Goal: Task Accomplishment & Management: Manage account settings

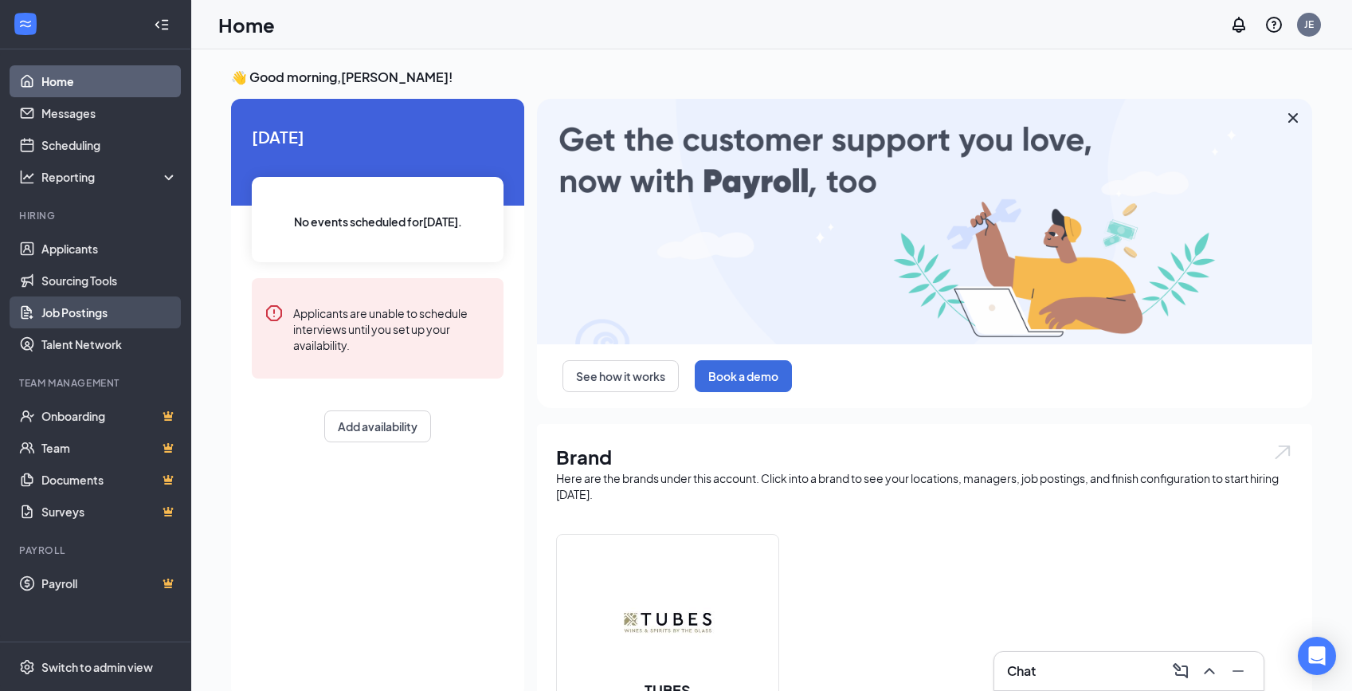
click at [108, 302] on link "Job Postings" at bounding box center [109, 312] width 136 height 32
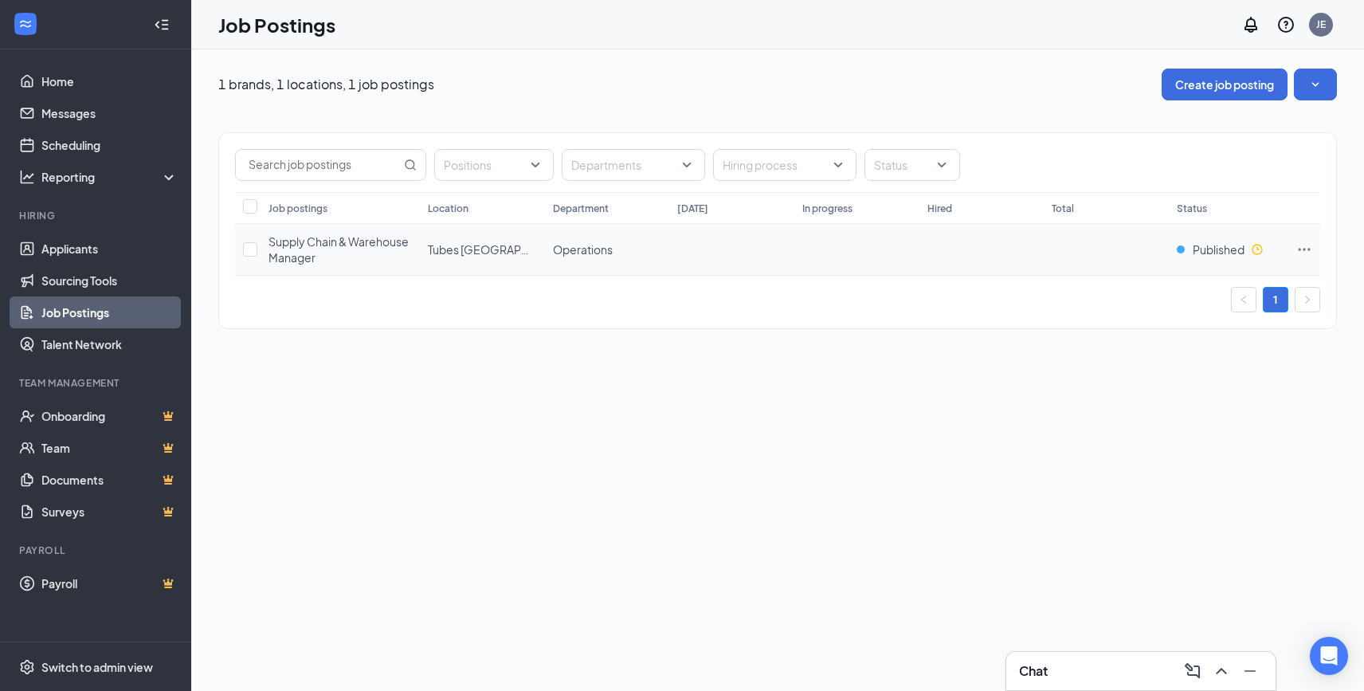
click at [541, 245] on td "Tubes [GEOGRAPHIC_DATA]" at bounding box center [482, 250] width 125 height 52
click at [1296, 245] on td at bounding box center [1305, 250] width 32 height 52
click at [1300, 246] on icon "Ellipses" at bounding box center [1305, 249] width 16 height 16
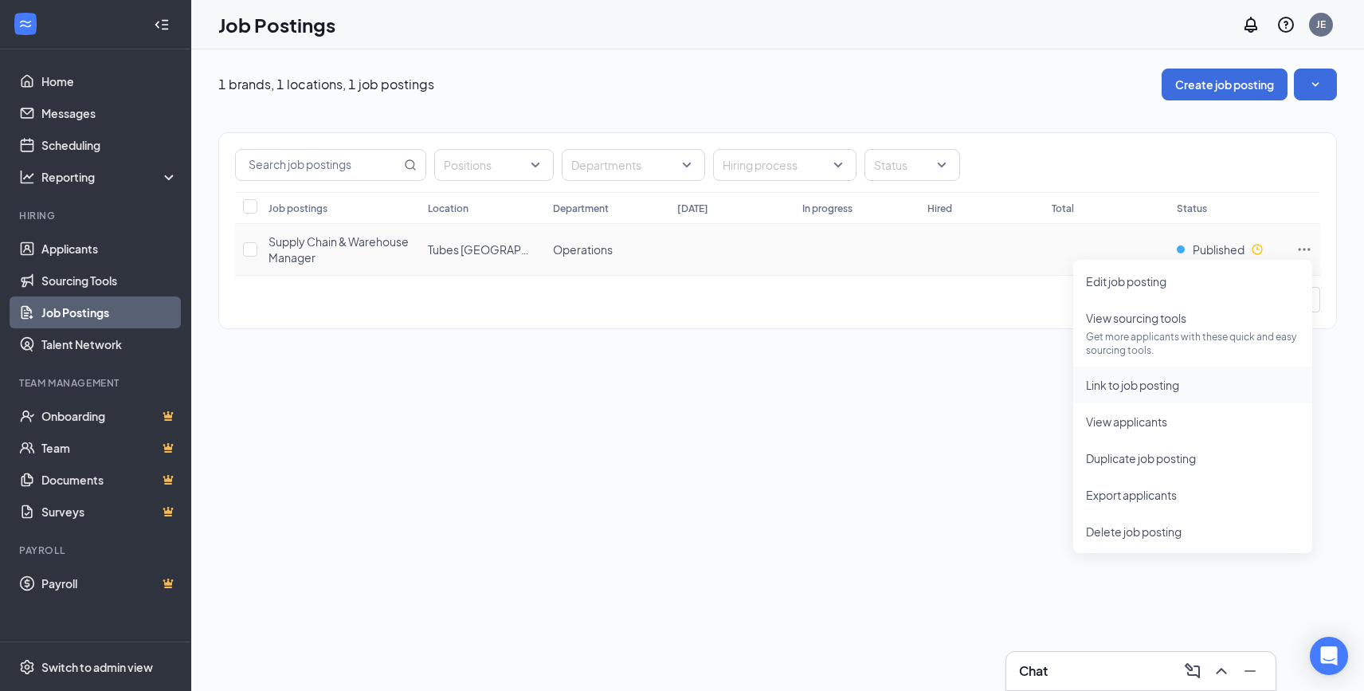
click at [1189, 392] on span "Link to job posting" at bounding box center [1193, 385] width 214 height 18
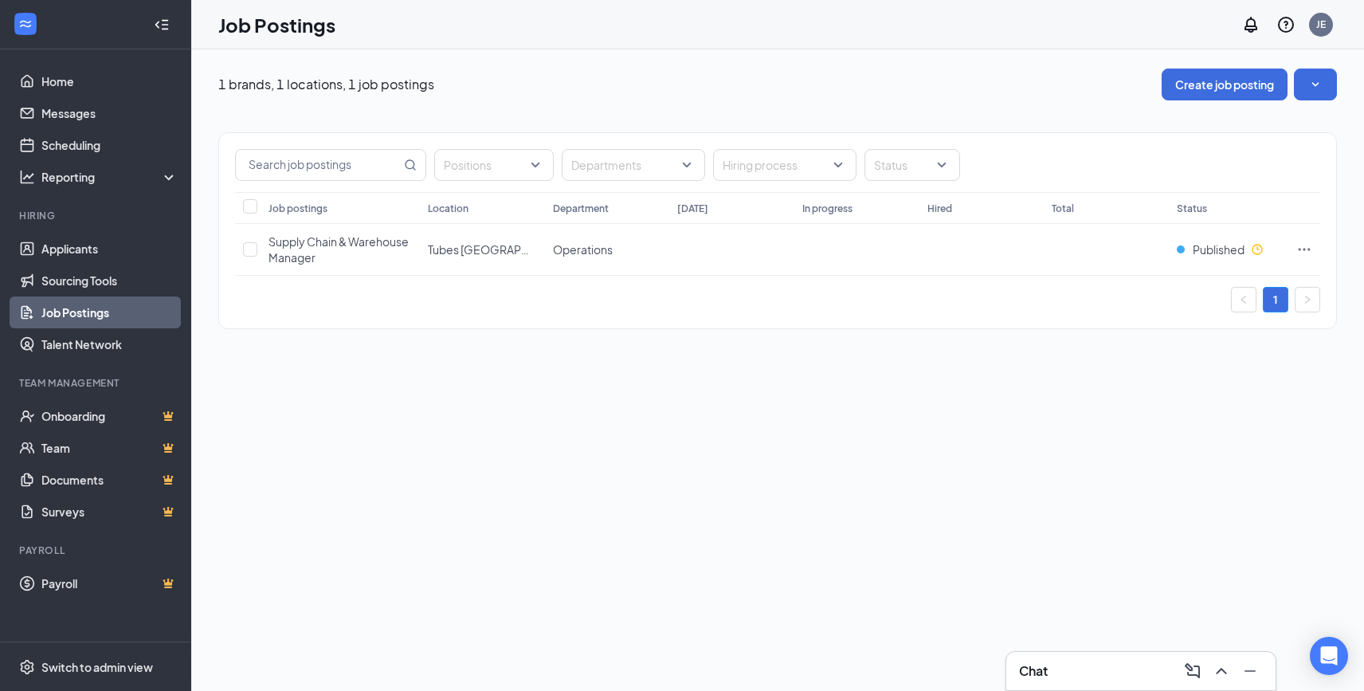
click at [103, 312] on link "Job Postings" at bounding box center [109, 312] width 136 height 32
click at [1309, 246] on icon "Ellipses" at bounding box center [1305, 249] width 16 height 16
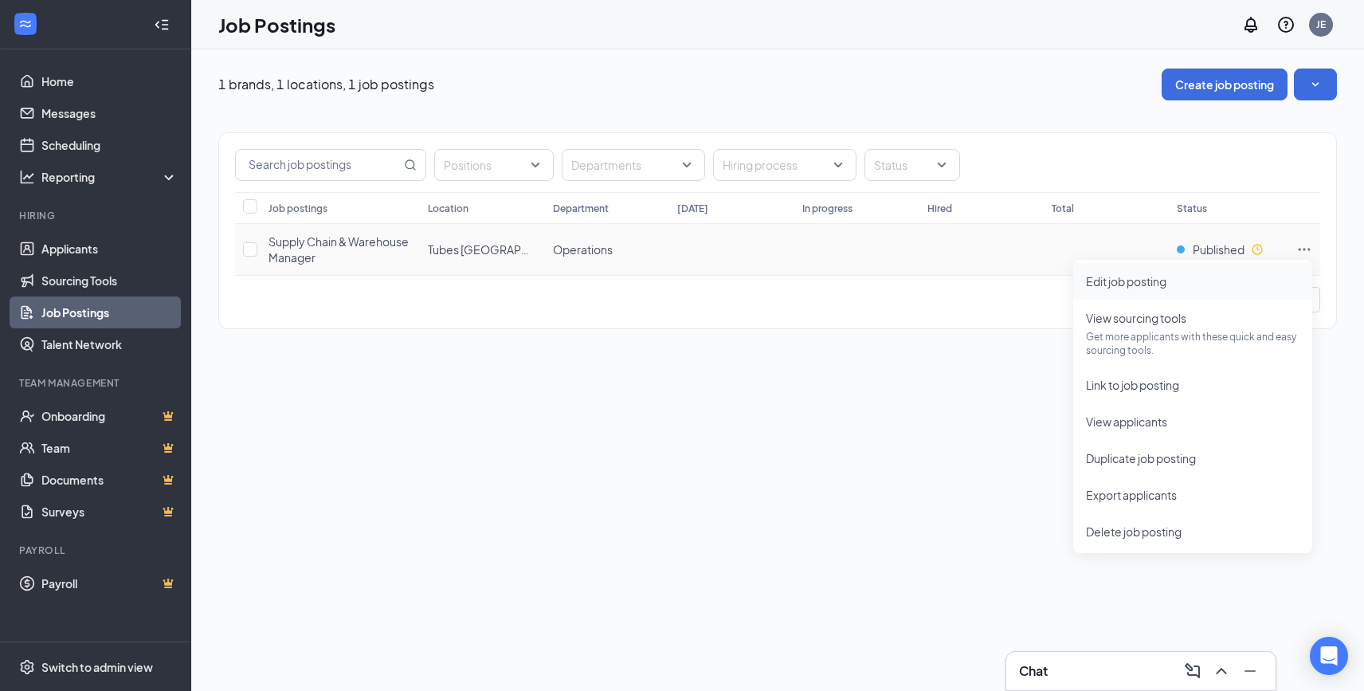
click at [1179, 286] on span "Edit job posting" at bounding box center [1193, 282] width 214 height 18
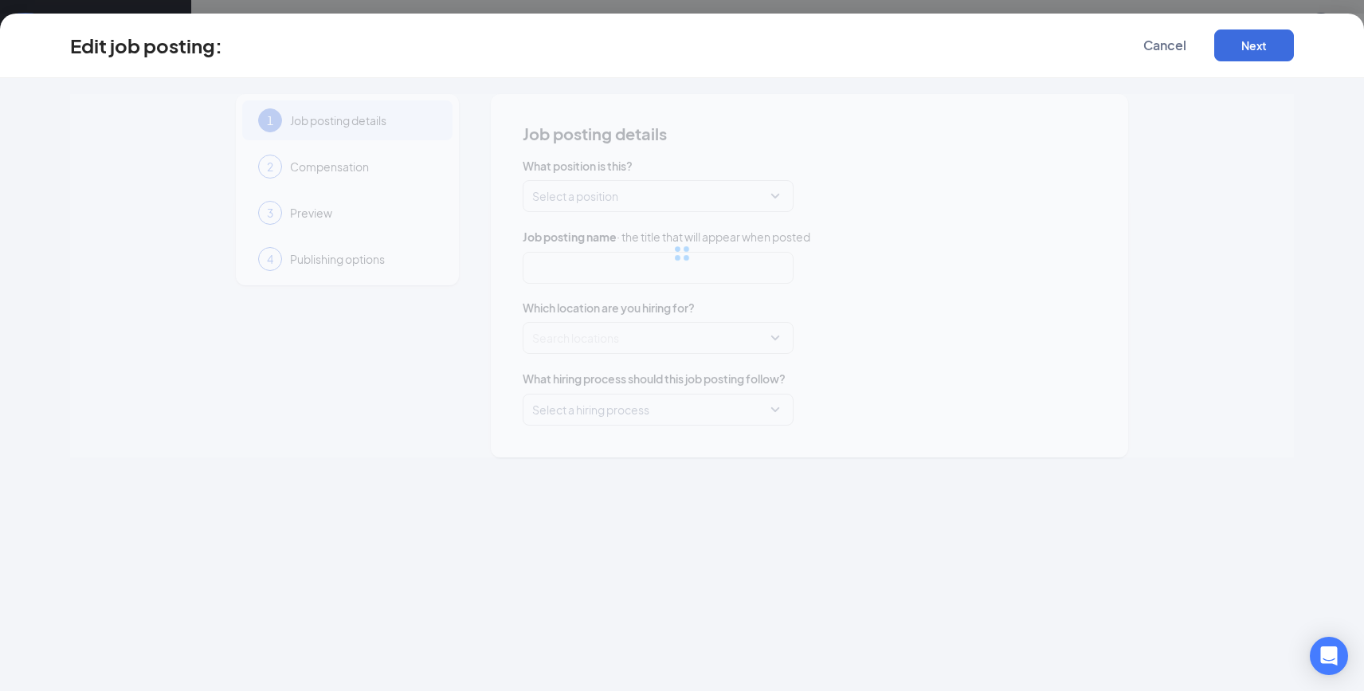
type input "Supply Chain & Warehouse Manager"
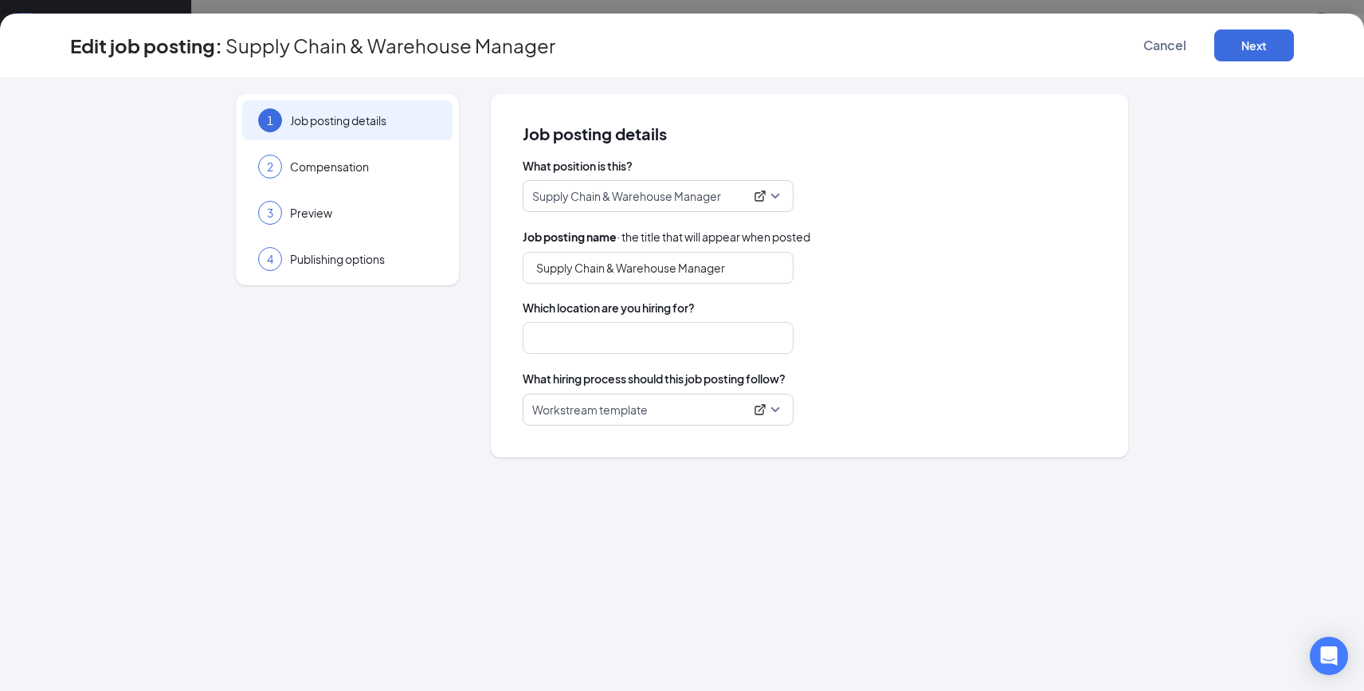
type input "Tubes [GEOGRAPHIC_DATA]"
click at [1273, 38] on button "Next" at bounding box center [1254, 45] width 80 height 32
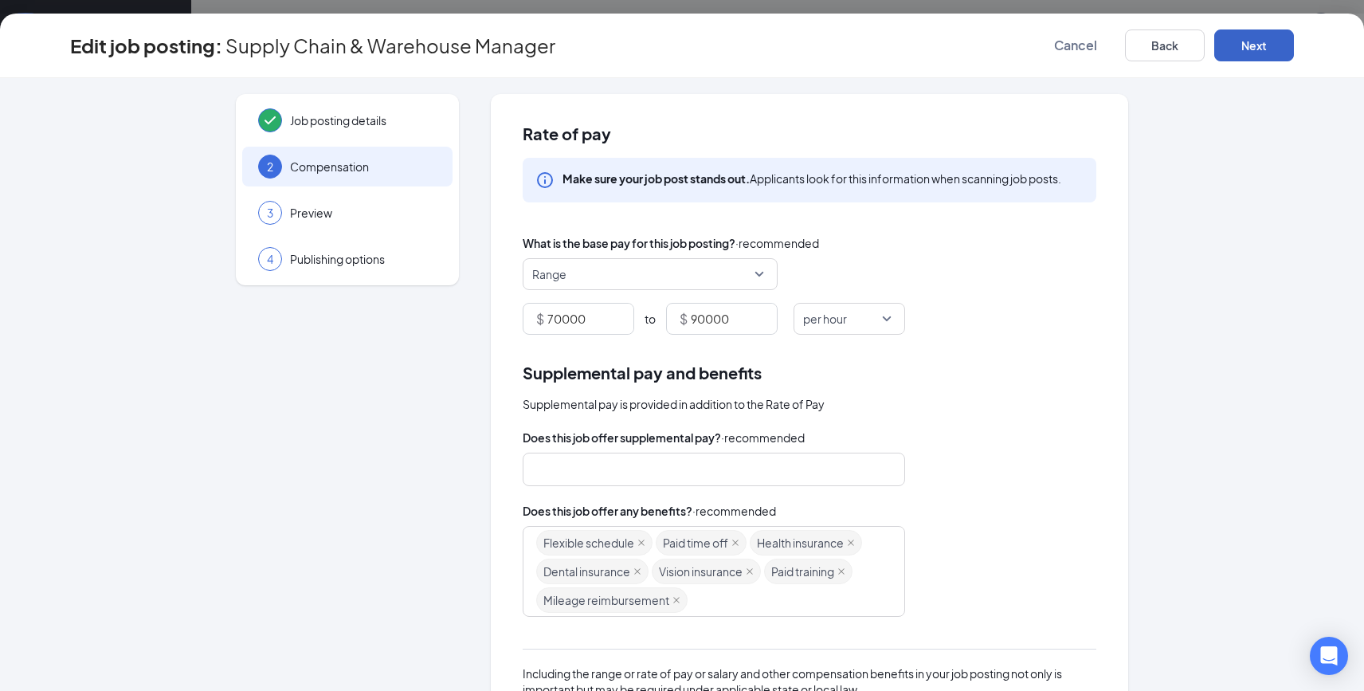
click at [854, 315] on span "per hour" at bounding box center [842, 319] width 78 height 30
click at [845, 503] on span "per year" at bounding box center [849, 511] width 86 height 18
click at [1245, 50] on button "Next" at bounding box center [1254, 45] width 80 height 32
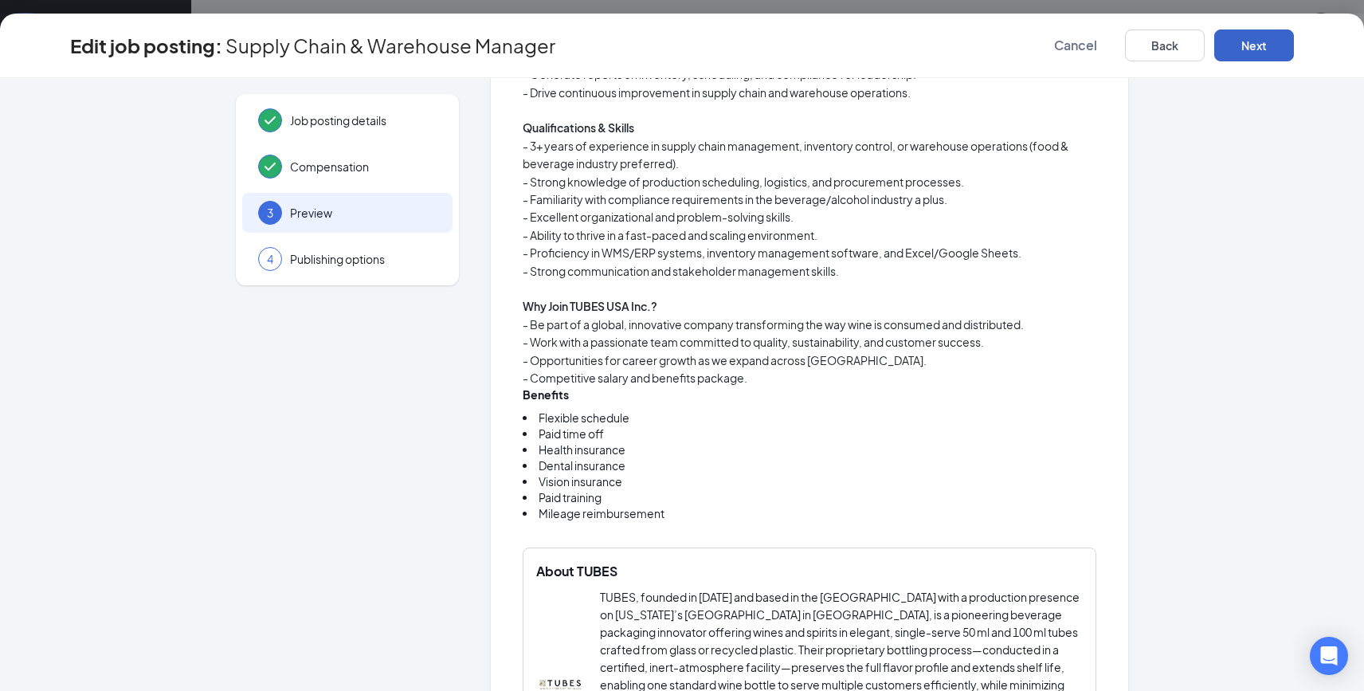
scroll to position [1226, 0]
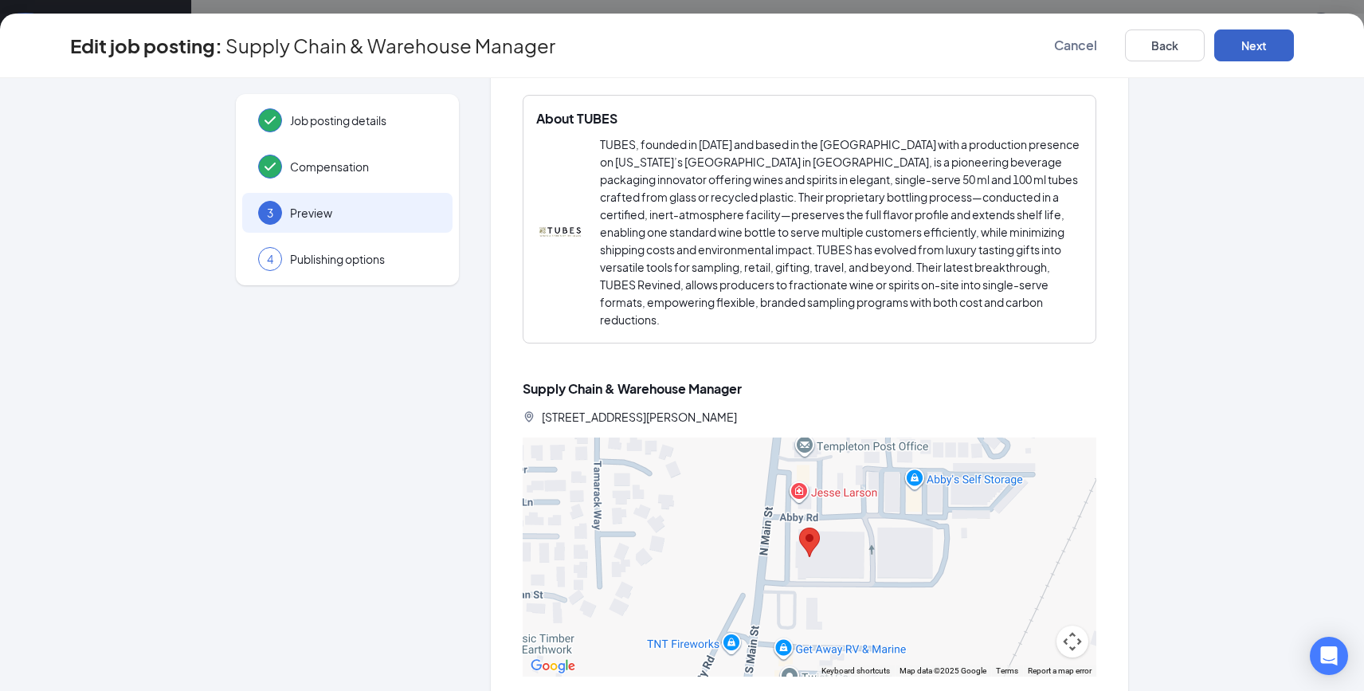
click at [1253, 45] on button "Next" at bounding box center [1254, 45] width 80 height 32
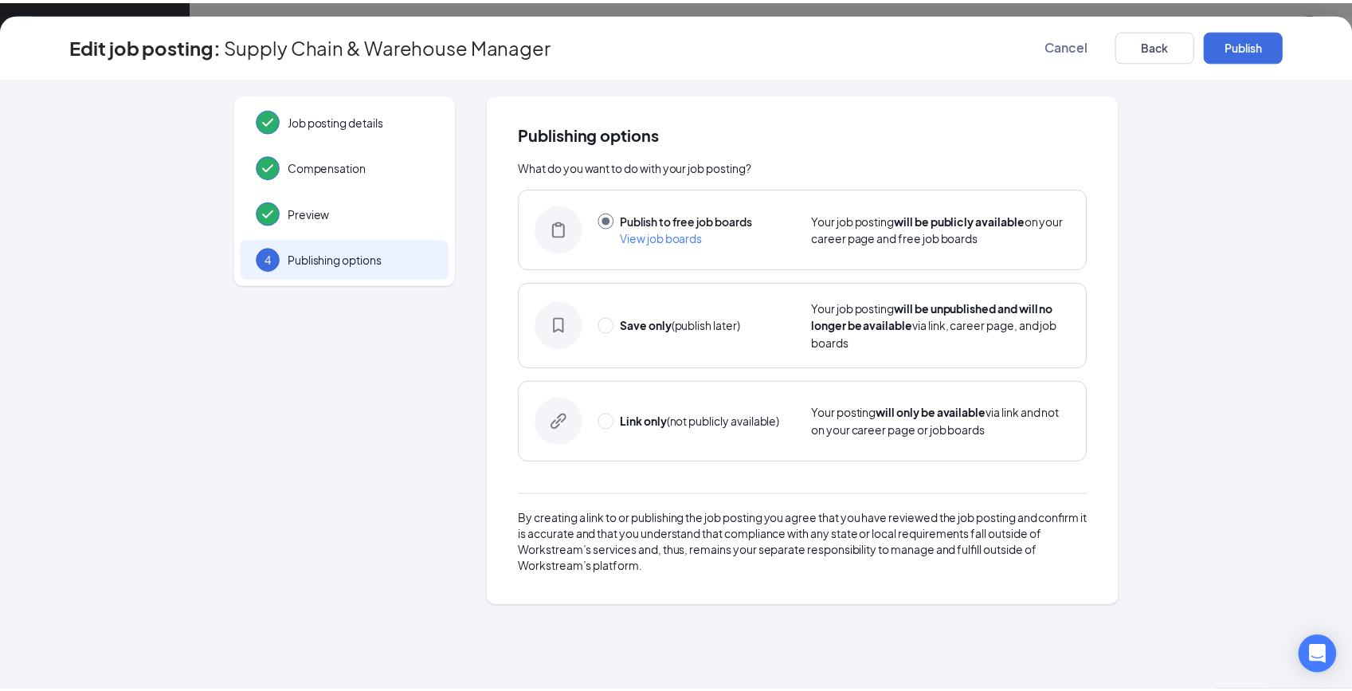
scroll to position [0, 0]
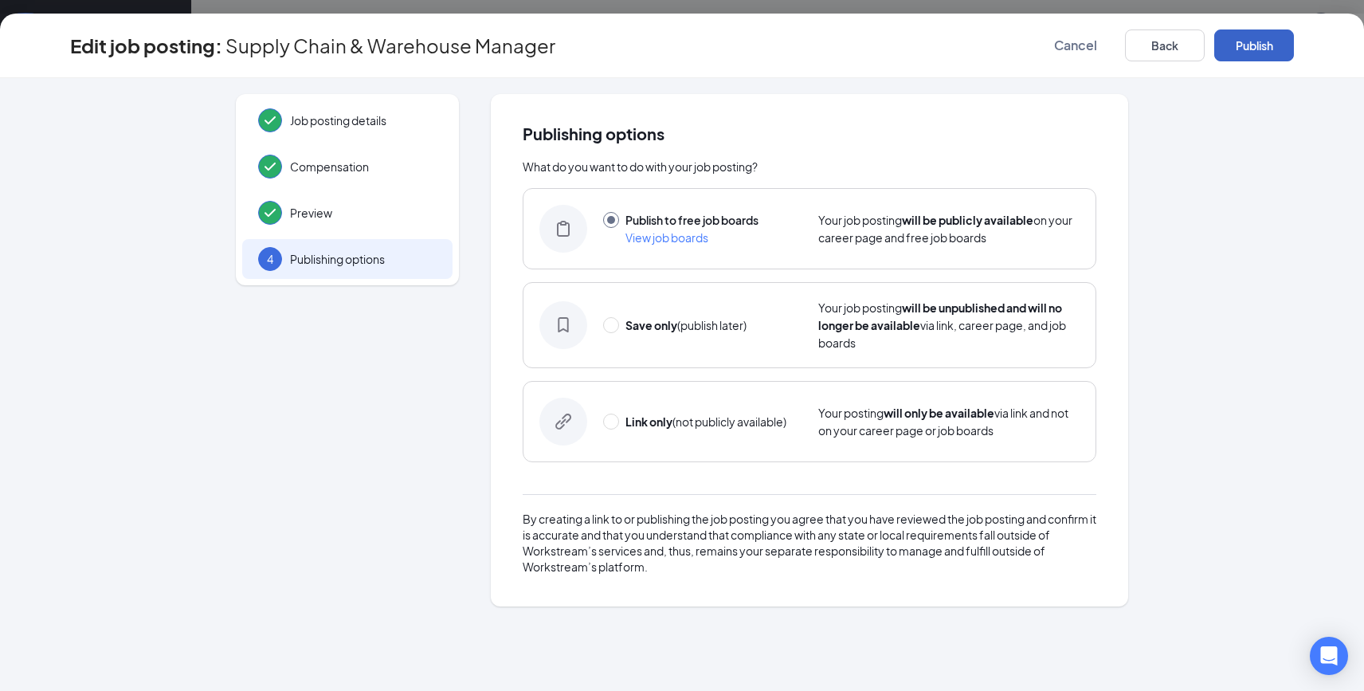
click at [1261, 43] on button "Publish" at bounding box center [1254, 45] width 80 height 32
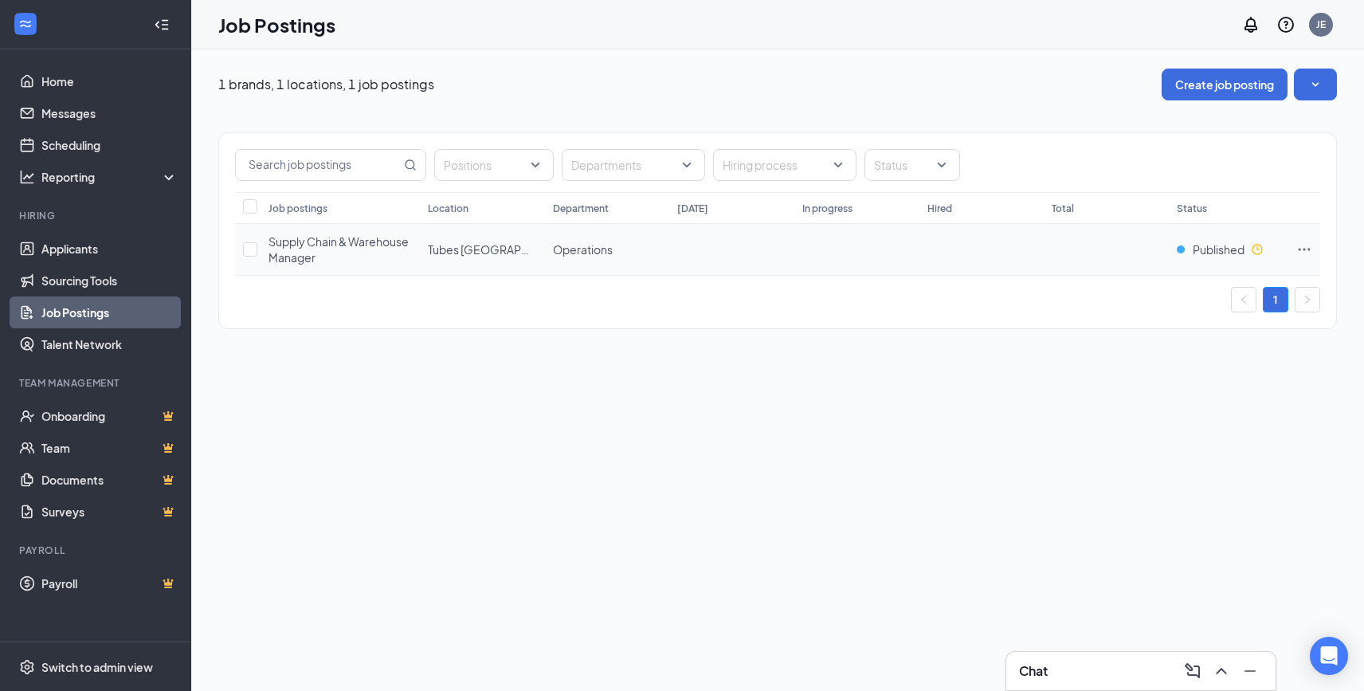
click at [1305, 250] on icon "Ellipses" at bounding box center [1305, 249] width 16 height 16
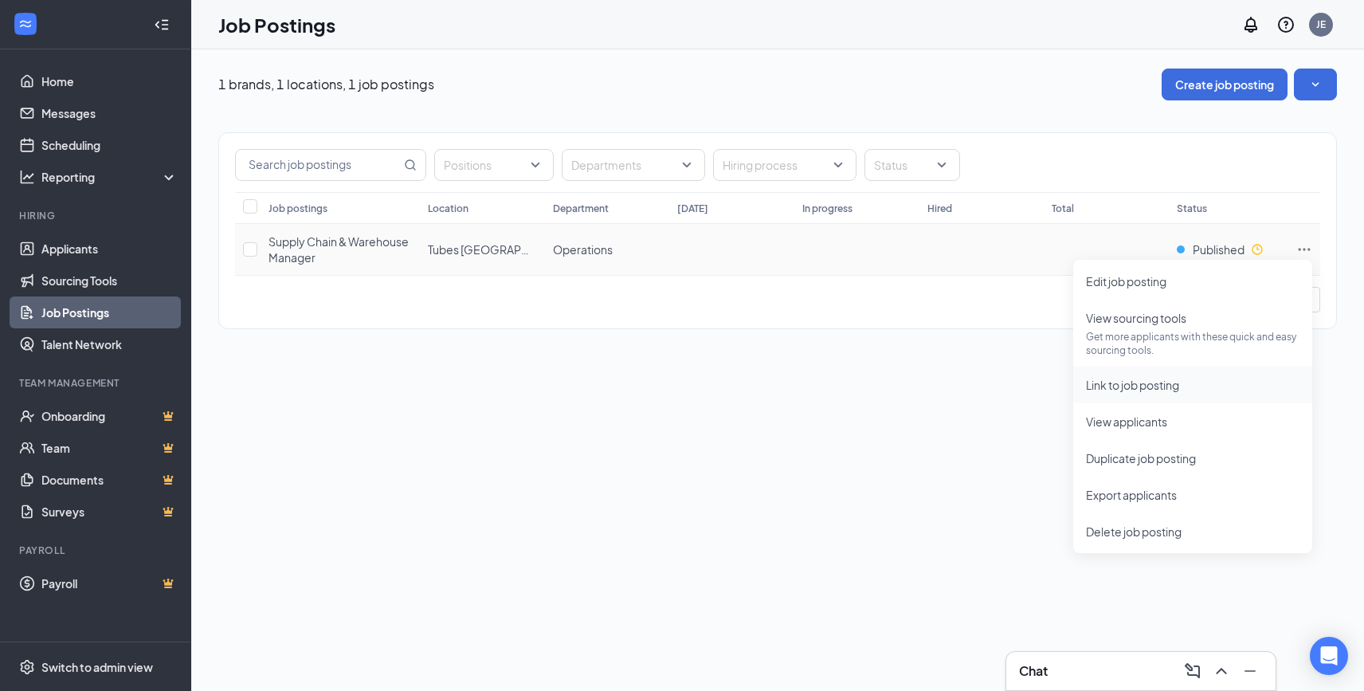
click at [1177, 383] on span "Link to job posting" at bounding box center [1132, 385] width 93 height 14
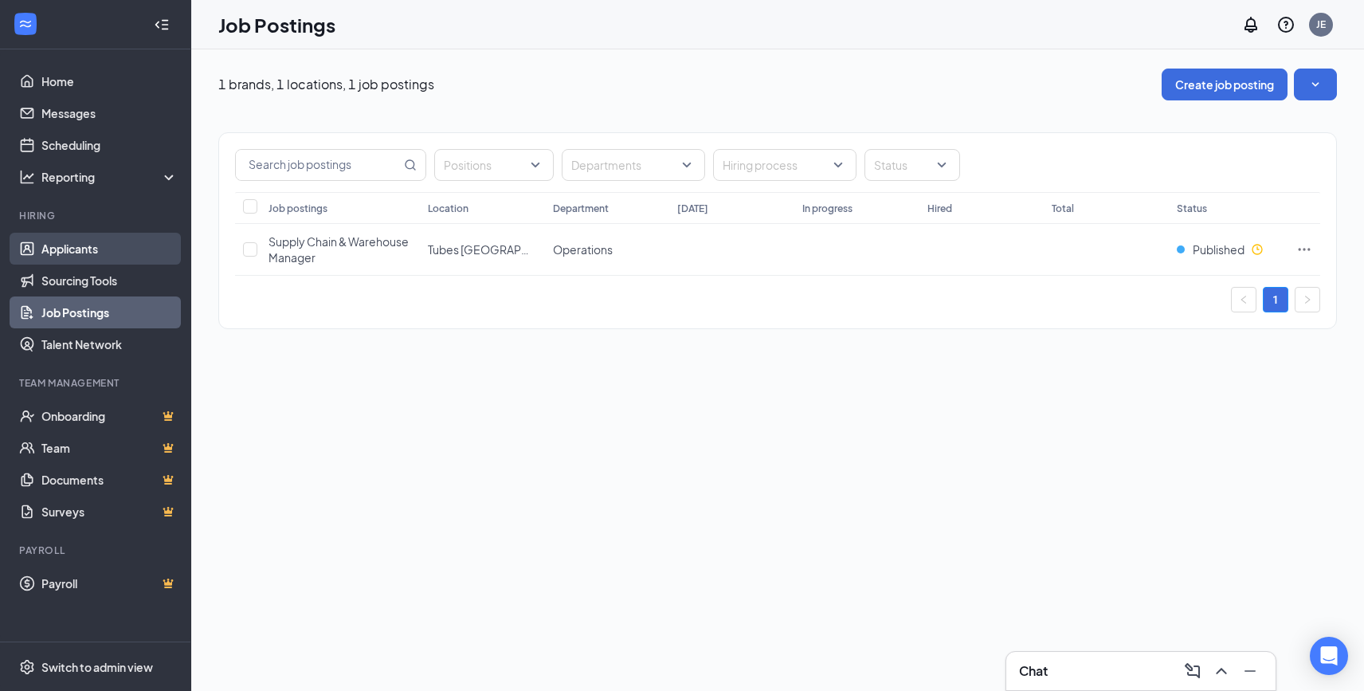
click at [120, 252] on link "Applicants" at bounding box center [109, 249] width 136 height 32
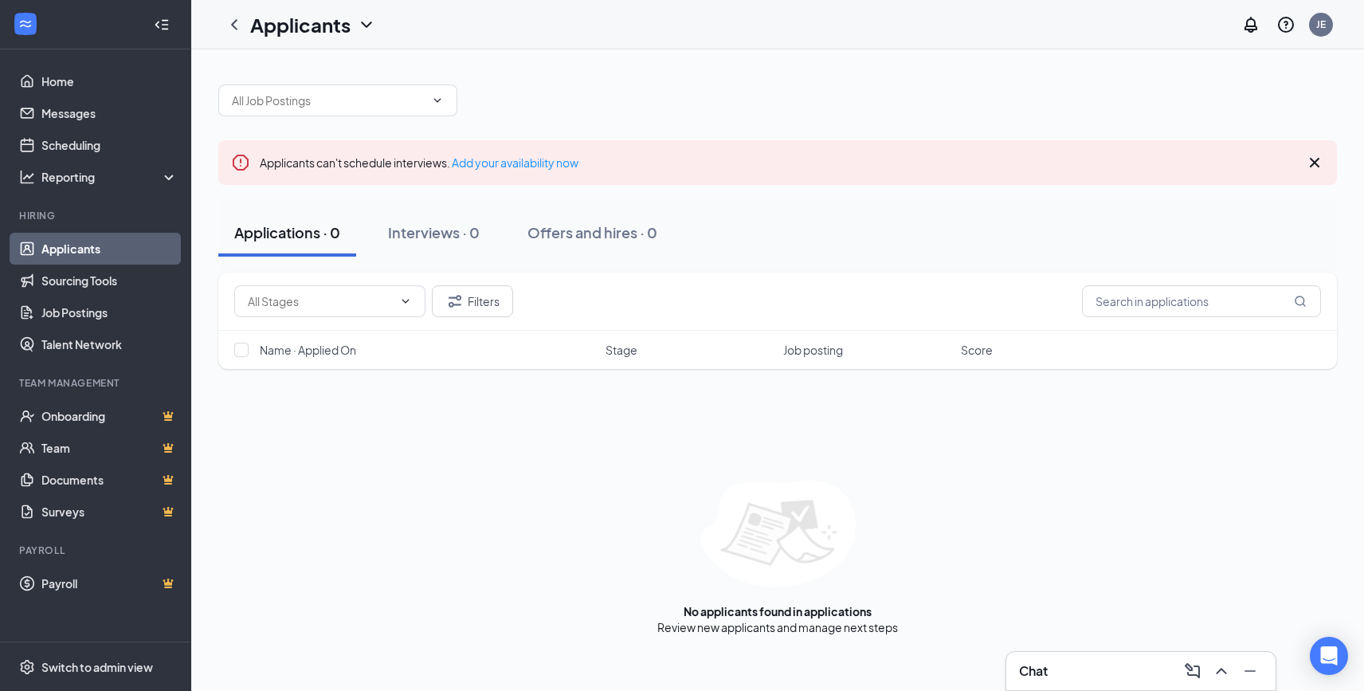
click at [1311, 158] on icon "Cross" at bounding box center [1315, 163] width 10 height 10
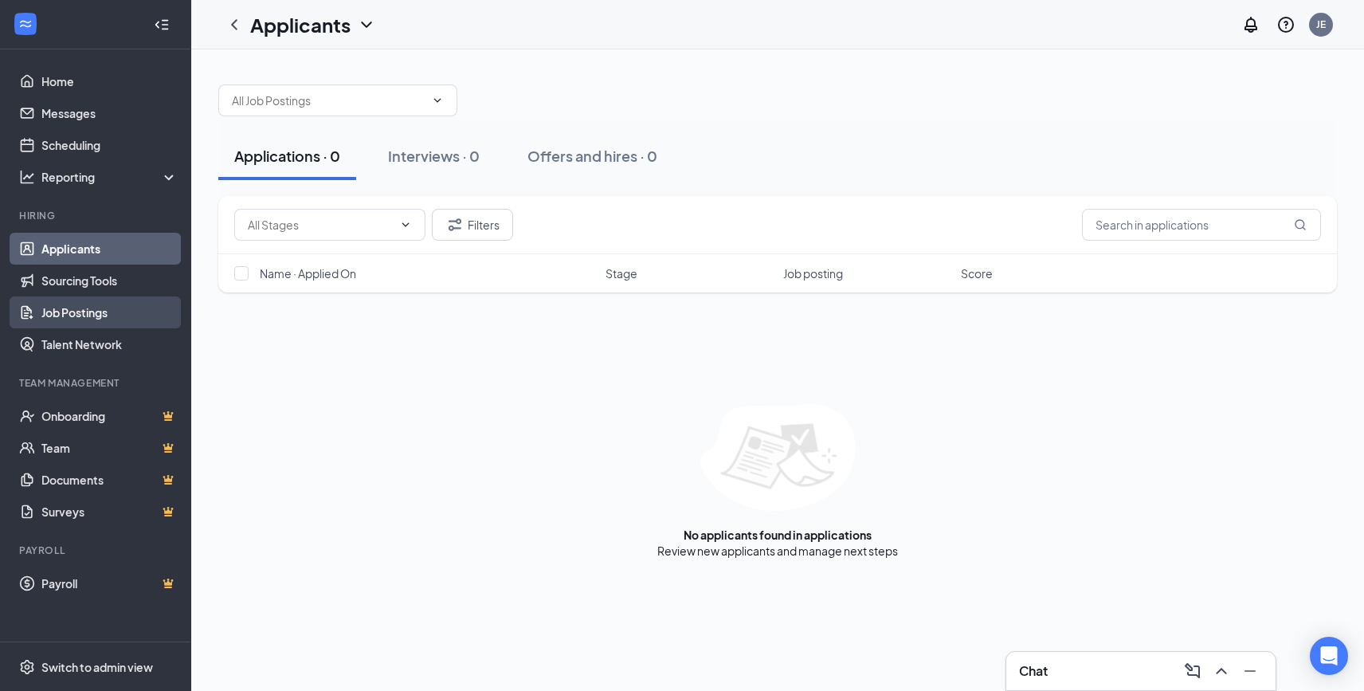
click at [104, 312] on link "Job Postings" at bounding box center [109, 312] width 136 height 32
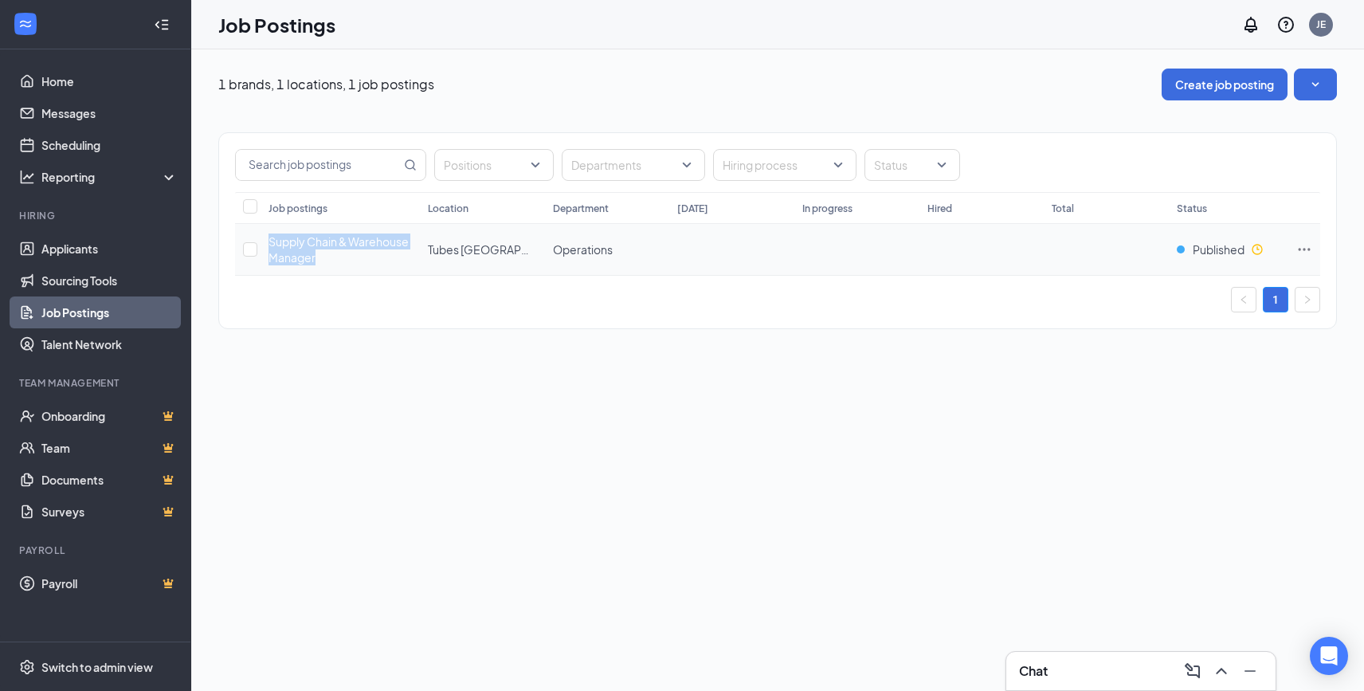
drag, startPoint x: 324, startPoint y: 261, endPoint x: 269, endPoint y: 244, distance: 57.5
click at [269, 244] on div "Supply Chain & Warehouse Manager" at bounding box center [340, 249] width 143 height 32
